Goal: Navigation & Orientation: Go to known website

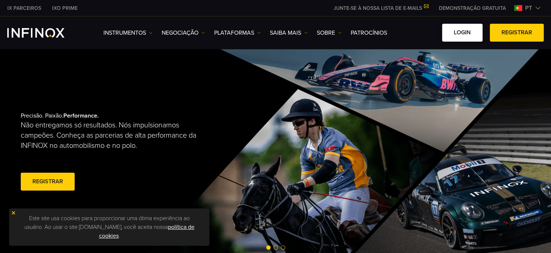
click at [466, 31] on link "Login" at bounding box center [462, 33] width 40 height 18
click at [475, 38] on link "Login" at bounding box center [462, 33] width 40 height 18
